Goal: Transaction & Acquisition: Subscribe to service/newsletter

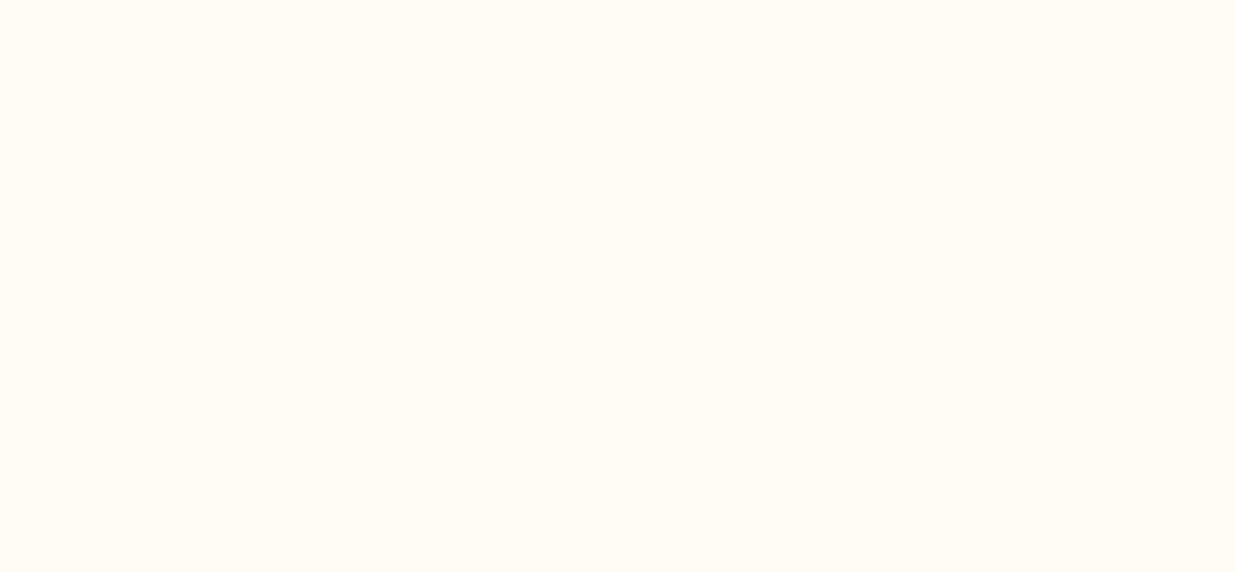
click at [778, 0] on html at bounding box center [617, 0] width 1235 height 0
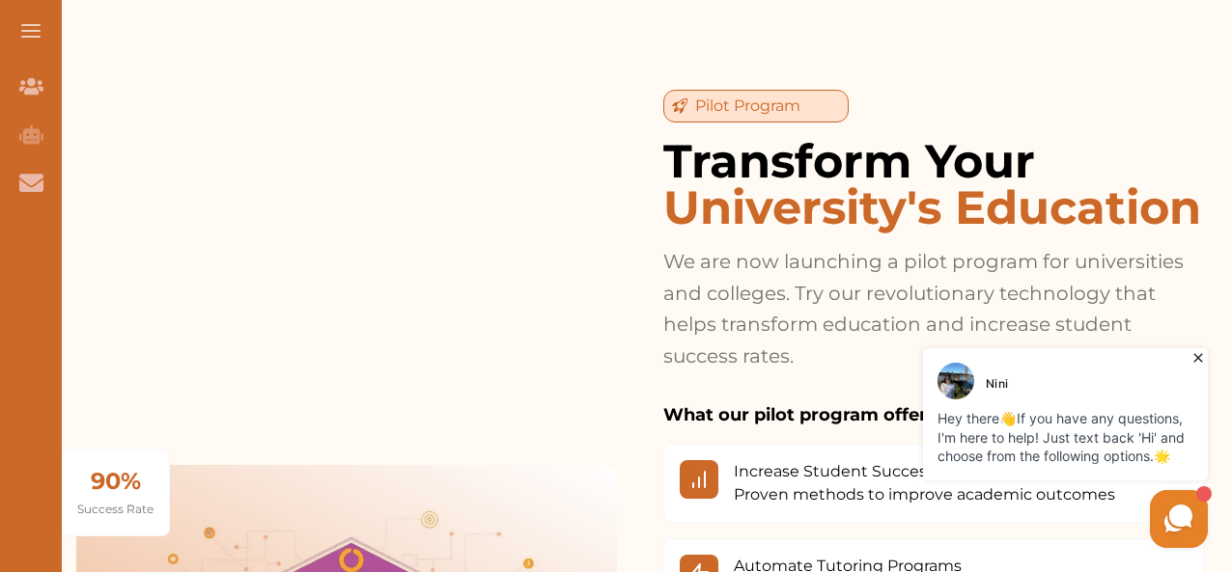
scroll to position [3031, 0]
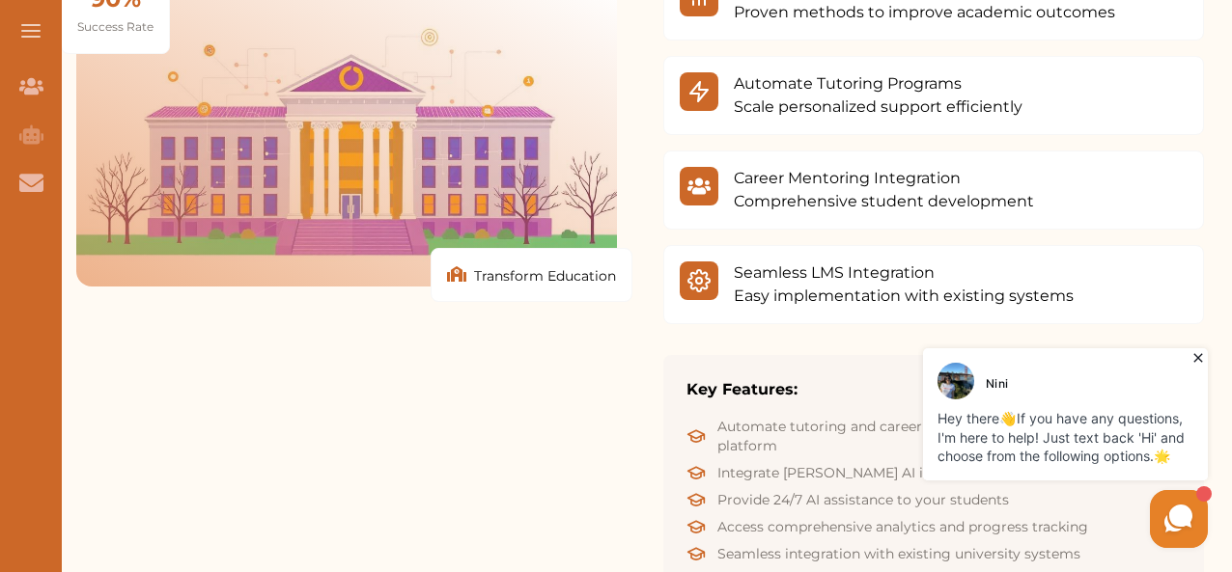
click at [1203, 366] on icon at bounding box center [1197, 357] width 19 height 19
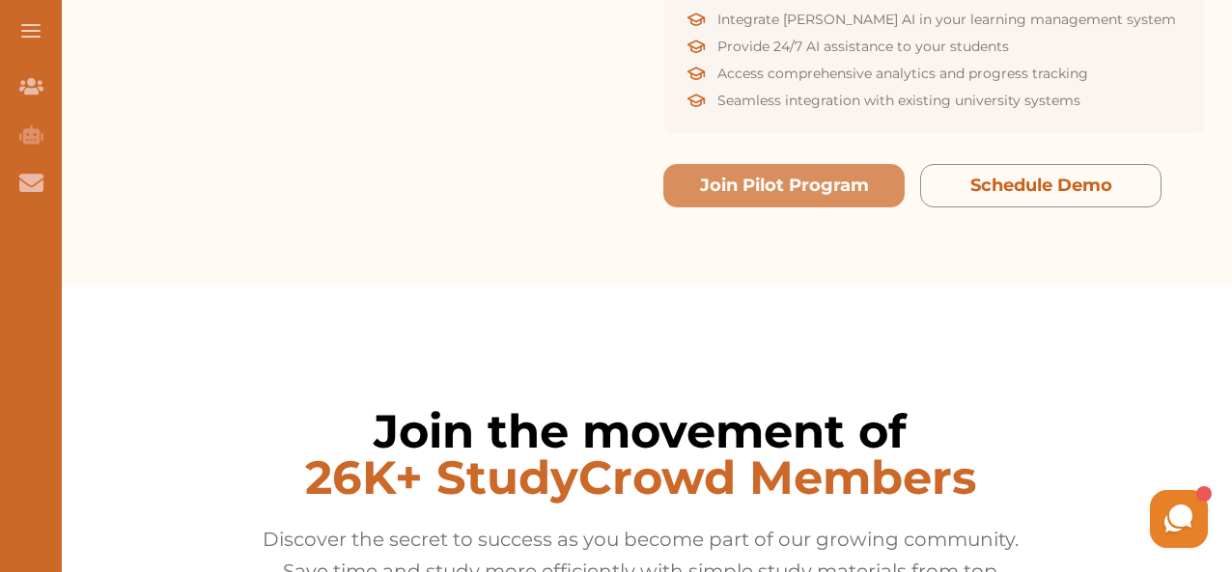
scroll to position [3473, 0]
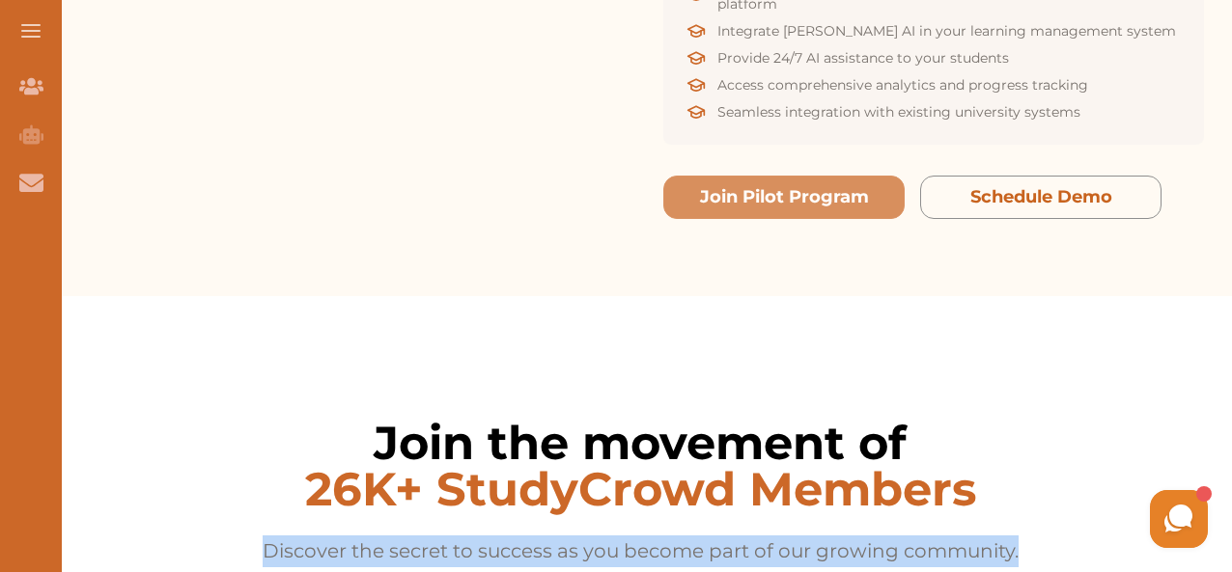
drag, startPoint x: 1221, startPoint y: 399, endPoint x: 1214, endPoint y: 351, distance: 47.8
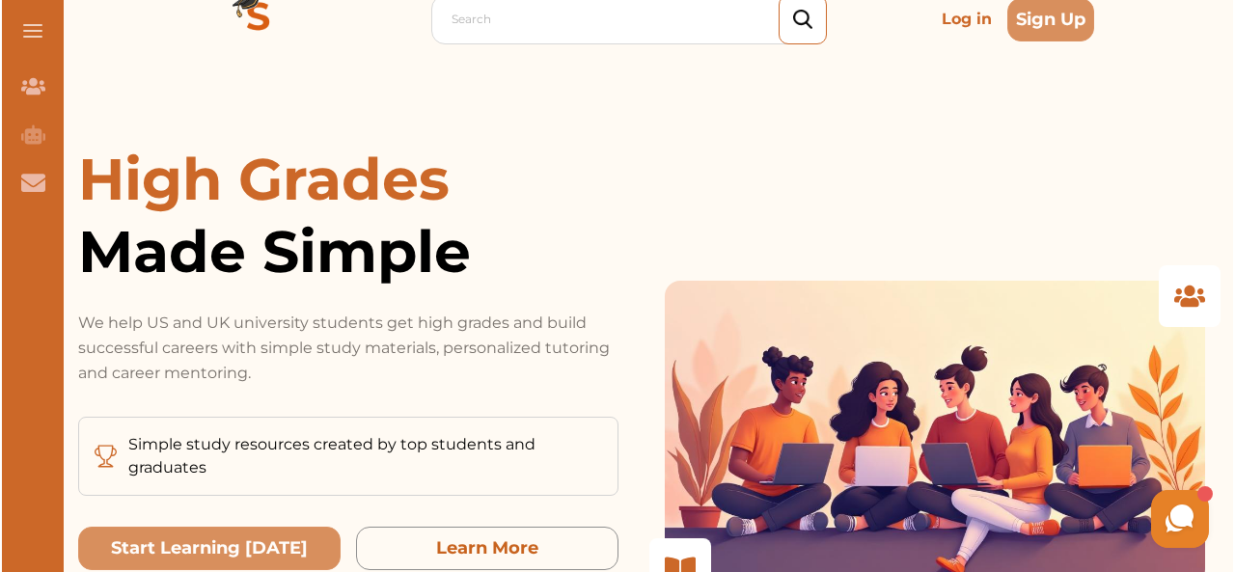
scroll to position [0, 0]
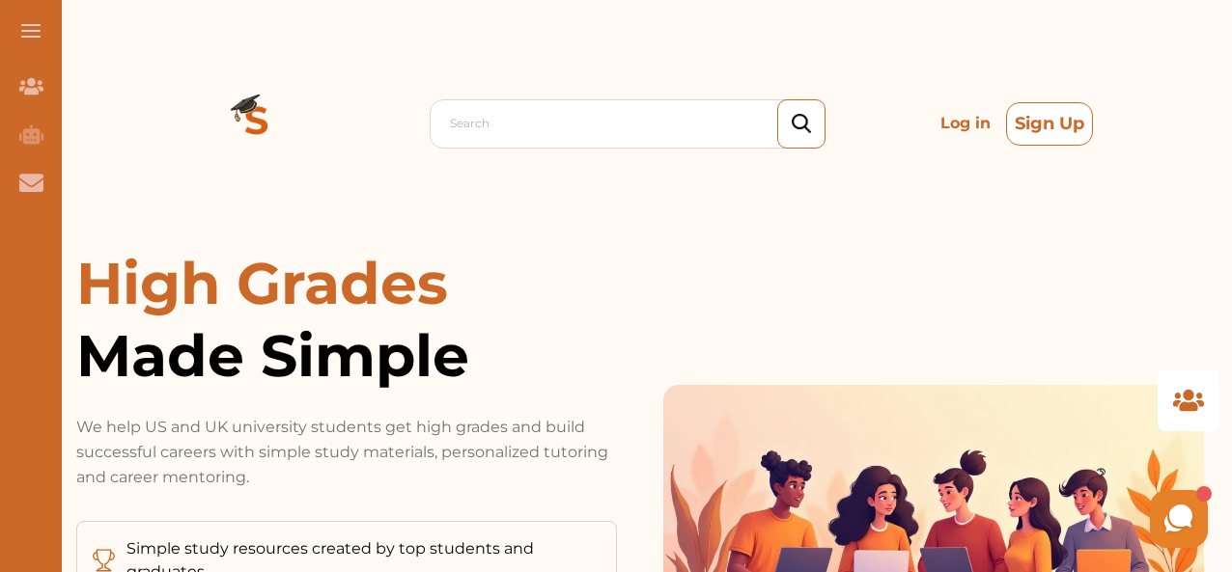
click at [1068, 132] on button "Sign Up" at bounding box center [1049, 123] width 87 height 43
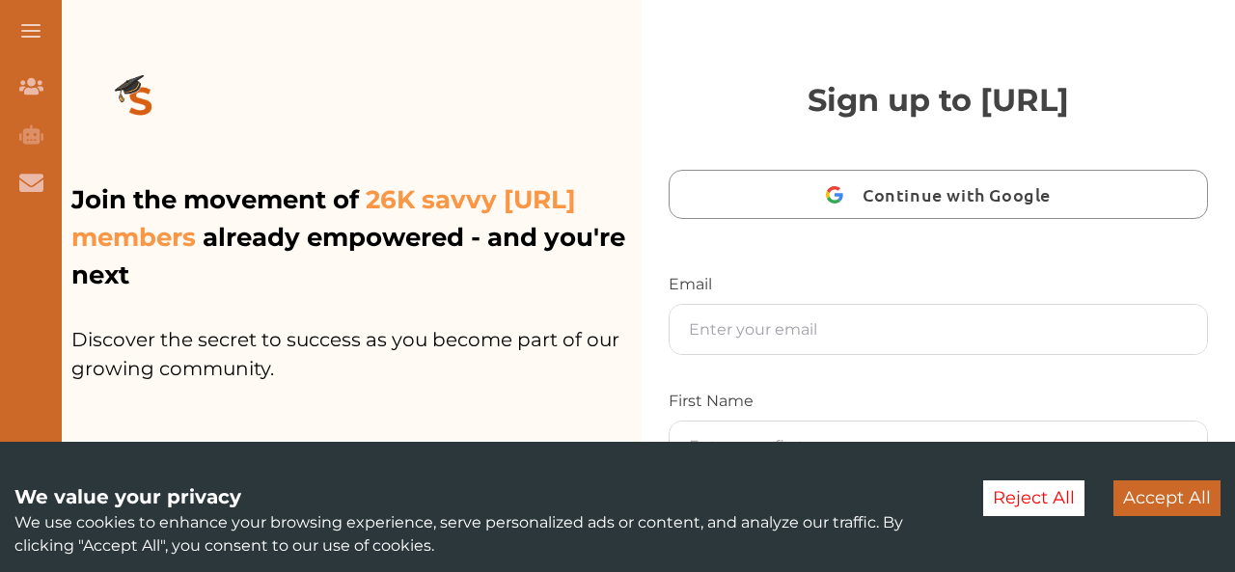
click at [1068, 132] on div "Continue with Google" at bounding box center [939, 172] width 540 height 96
click at [997, 204] on span "Continue with Google" at bounding box center [962, 194] width 198 height 45
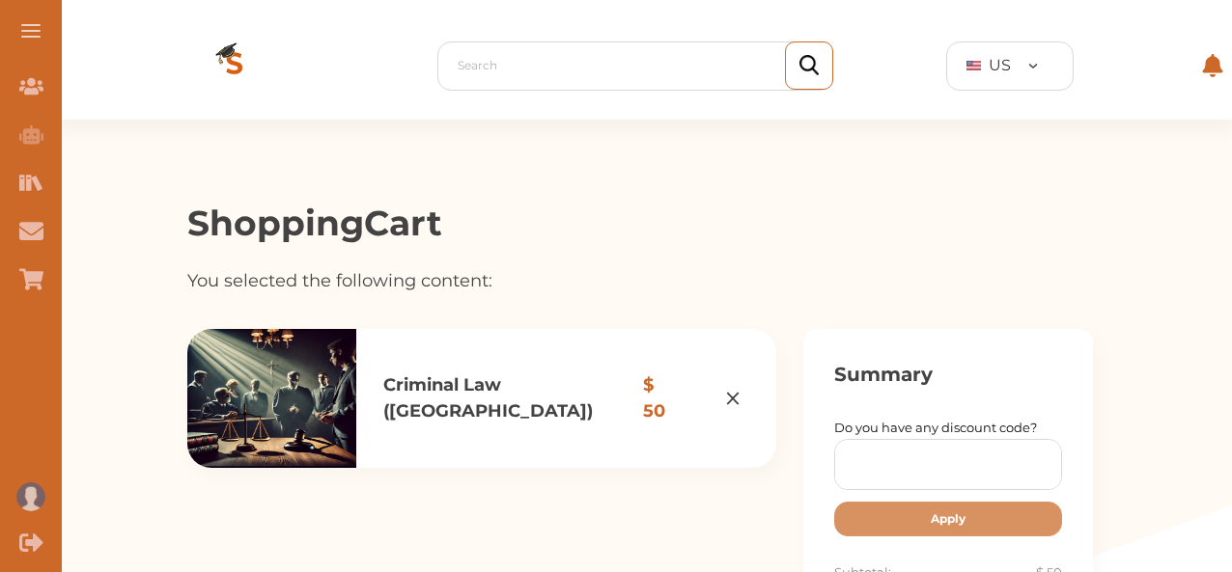
drag, startPoint x: 1234, startPoint y: 98, endPoint x: 1233, endPoint y: 131, distance: 32.9
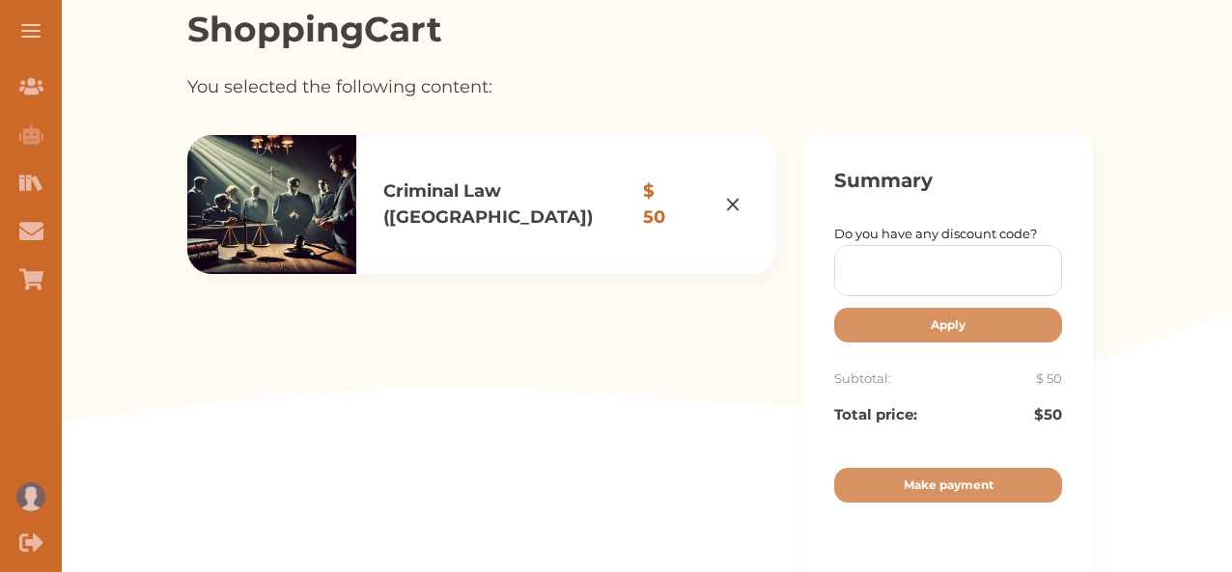
scroll to position [259, 0]
